Goal: Register for event/course

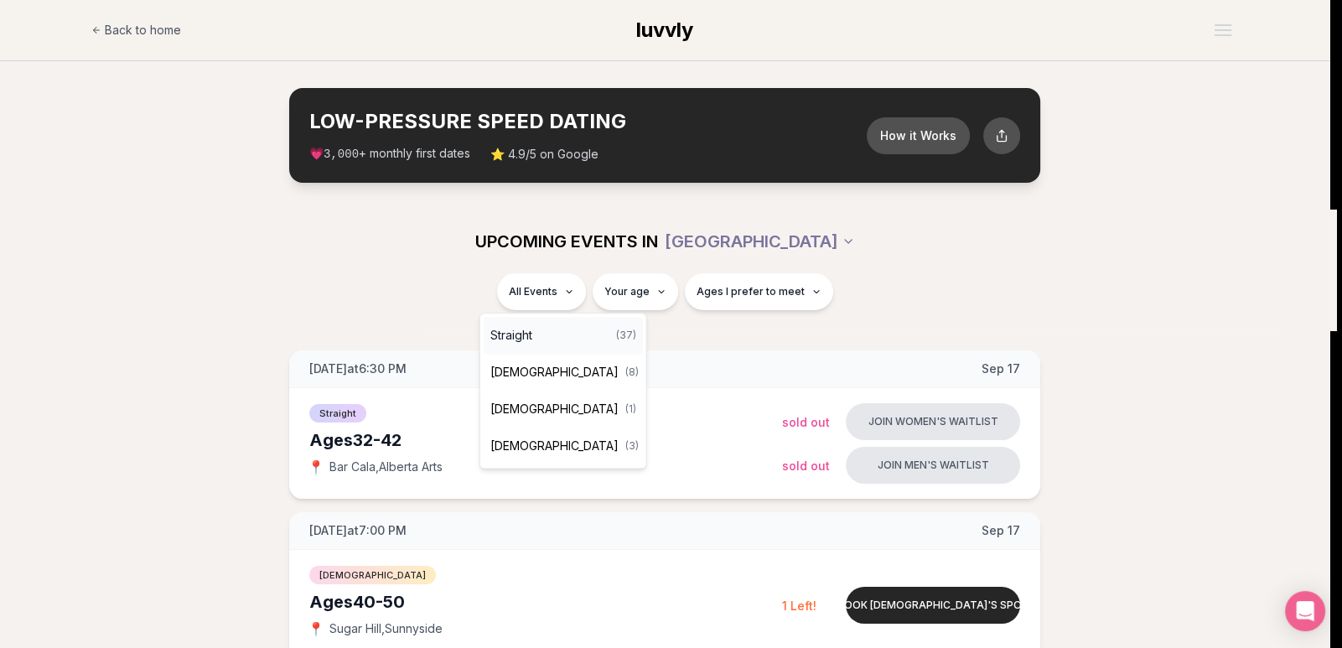
click at [538, 331] on div "Straight ( 37 )" at bounding box center [563, 335] width 159 height 37
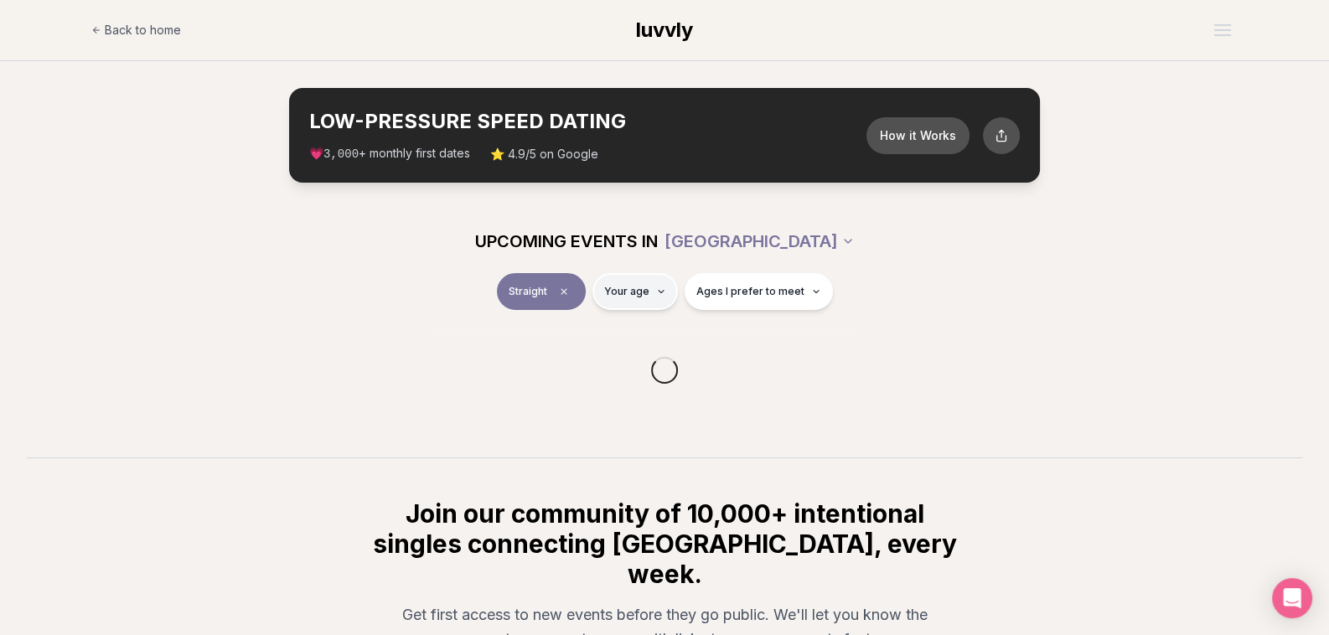
click at [645, 288] on html "Back to home luvvly LOW-PRESSURE SPEED DATING How it Works 💗 3,000 + monthly fi…" at bounding box center [664, 438] width 1329 height 877
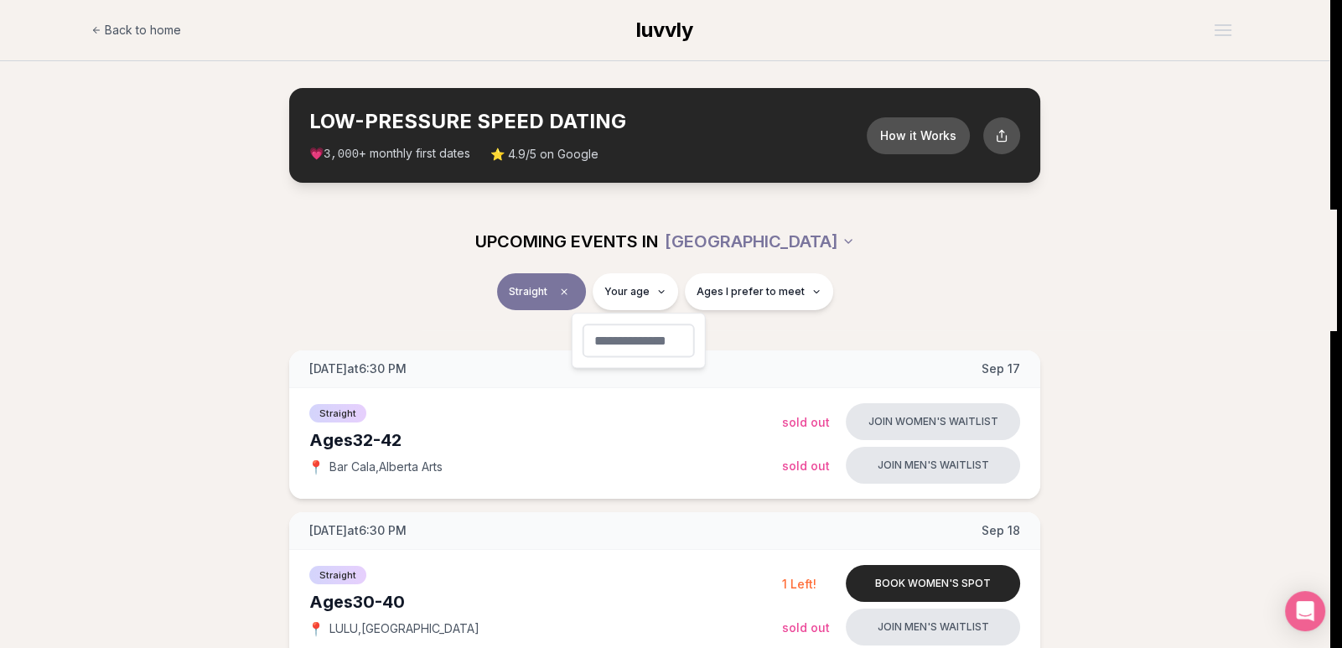
type input "**"
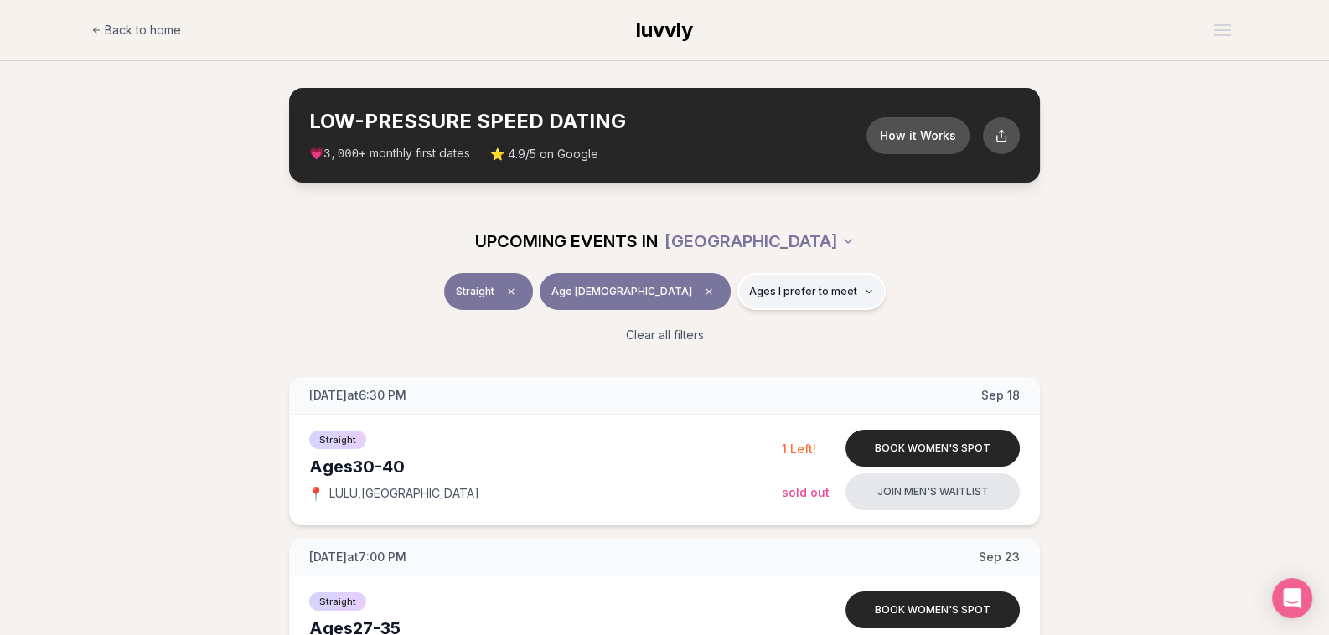
click at [781, 288] on span "Ages I prefer to meet" at bounding box center [803, 291] width 108 height 13
click at [901, 278] on div "Straight Age [DEMOGRAPHIC_DATA] Ages I prefer to meet" at bounding box center [664, 295] width 939 height 44
click at [772, 290] on span "Ages I prefer to meet" at bounding box center [803, 291] width 108 height 13
click at [690, 329] on button "Younger than me" at bounding box center [690, 331] width 13 height 13
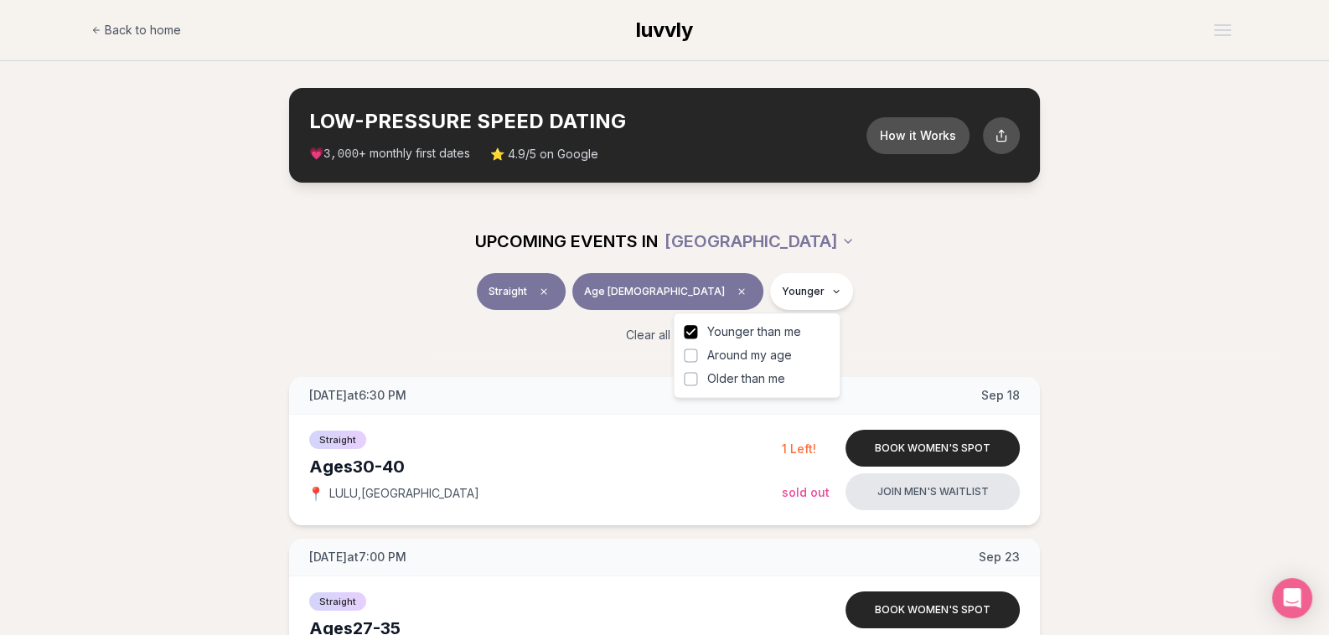
click at [690, 355] on button "Around my age" at bounding box center [690, 355] width 13 height 13
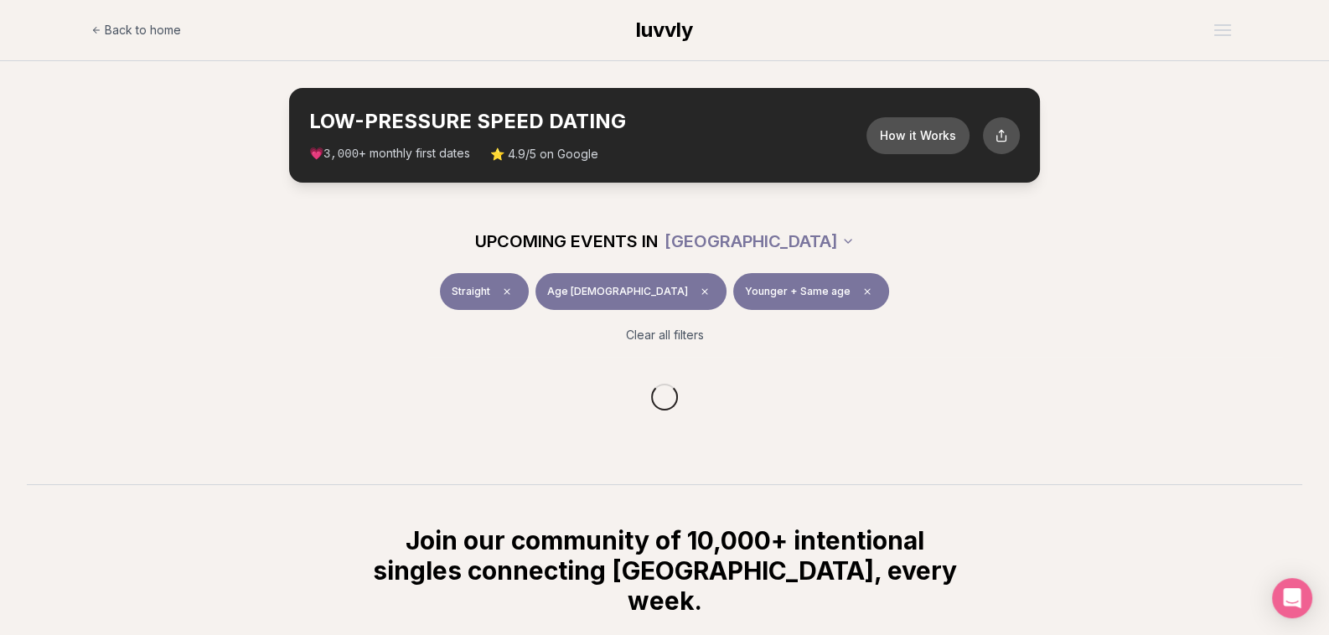
click at [1106, 304] on div "Straight Age [DEMOGRAPHIC_DATA] Younger + Same age" at bounding box center [664, 295] width 939 height 44
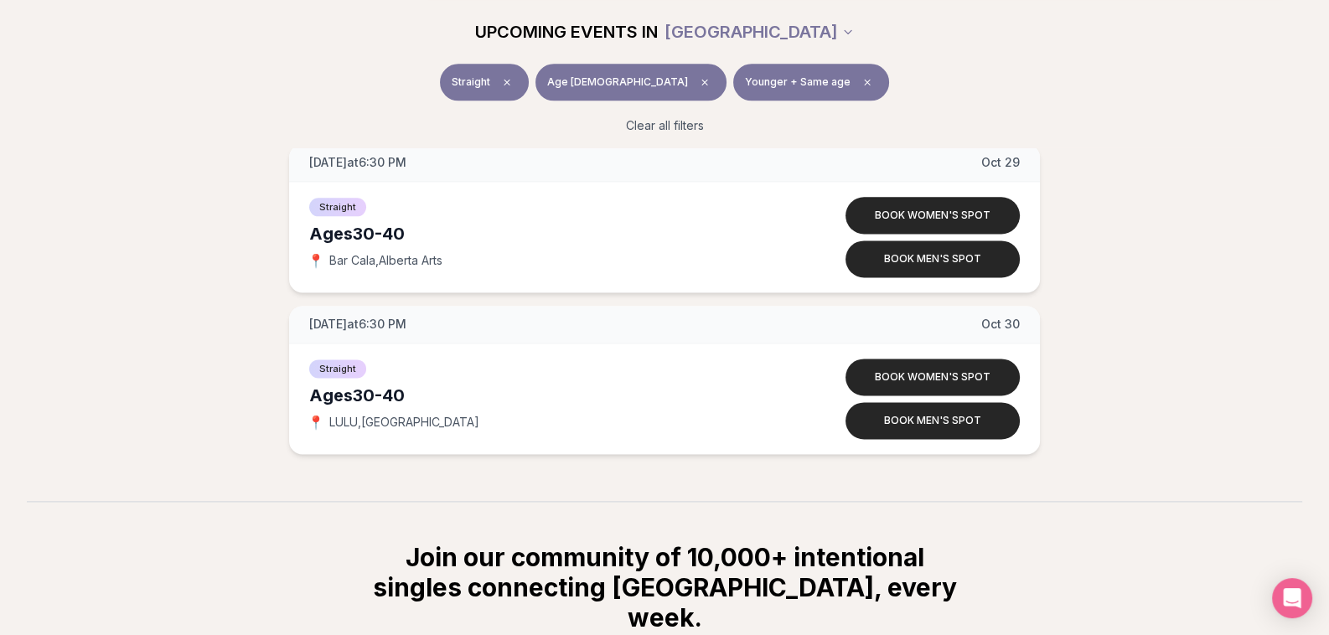
scroll to position [2794, 0]
